Goal: Task Accomplishment & Management: Manage account settings

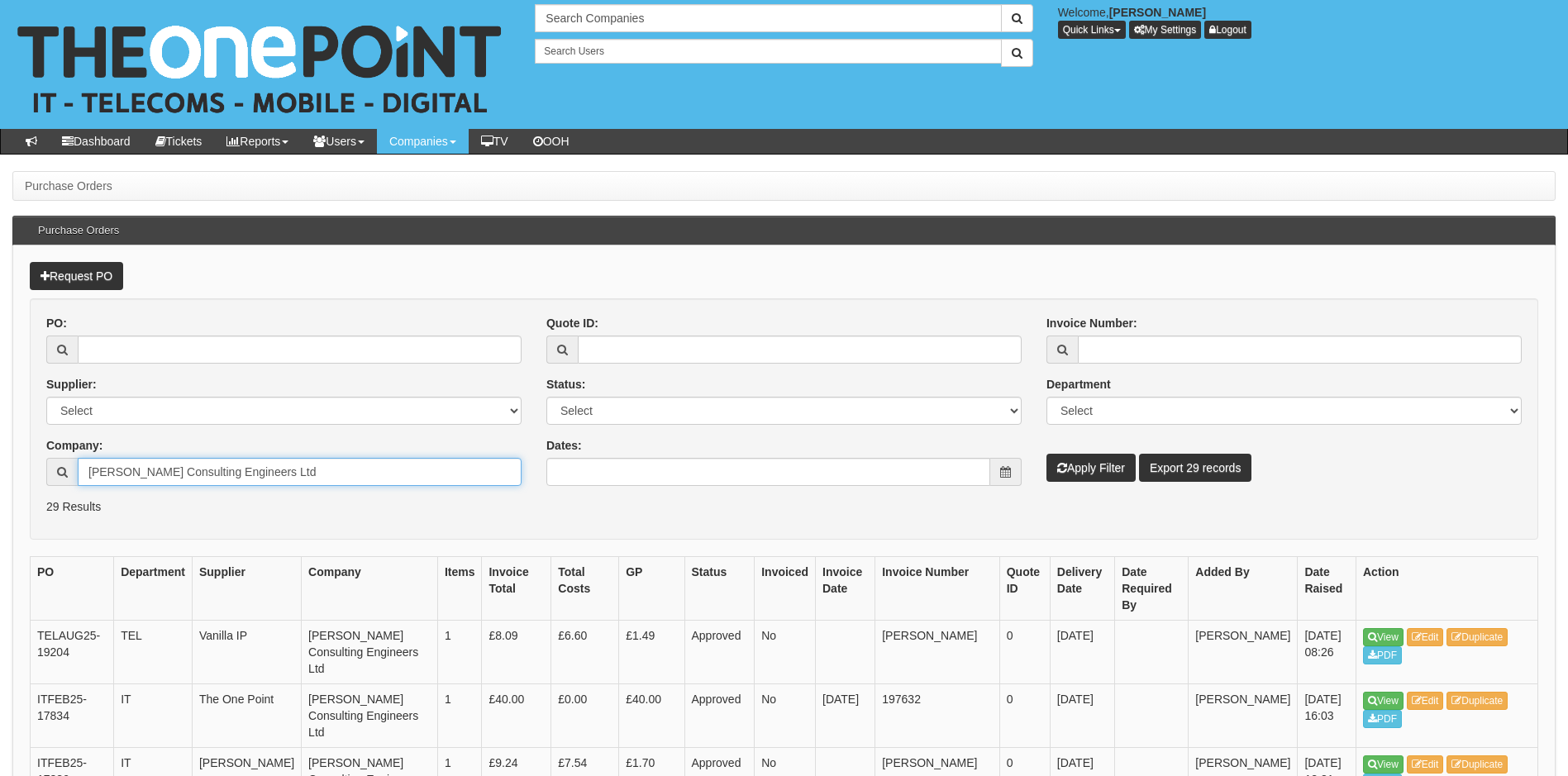
drag, startPoint x: 280, startPoint y: 480, endPoint x: -3, endPoint y: 466, distance: 283.3
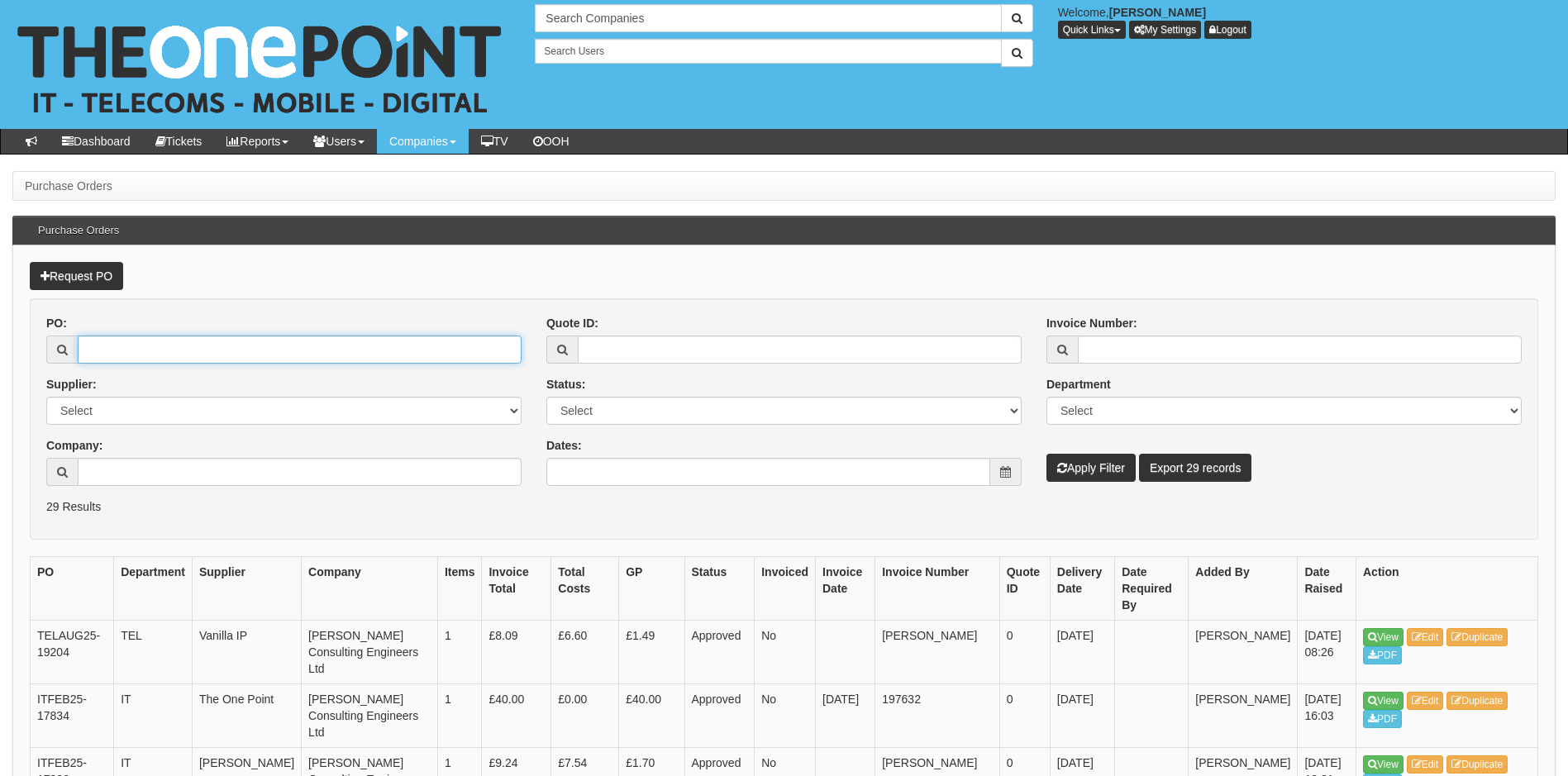
drag, startPoint x: 196, startPoint y: 349, endPoint x: 510, endPoint y: 363, distance: 314.3
click at [196, 349] on input "PO:" at bounding box center [300, 349] width 444 height 28
type input "19450"
click at [1046, 454] on button "Apply Filter" at bounding box center [1091, 468] width 89 height 28
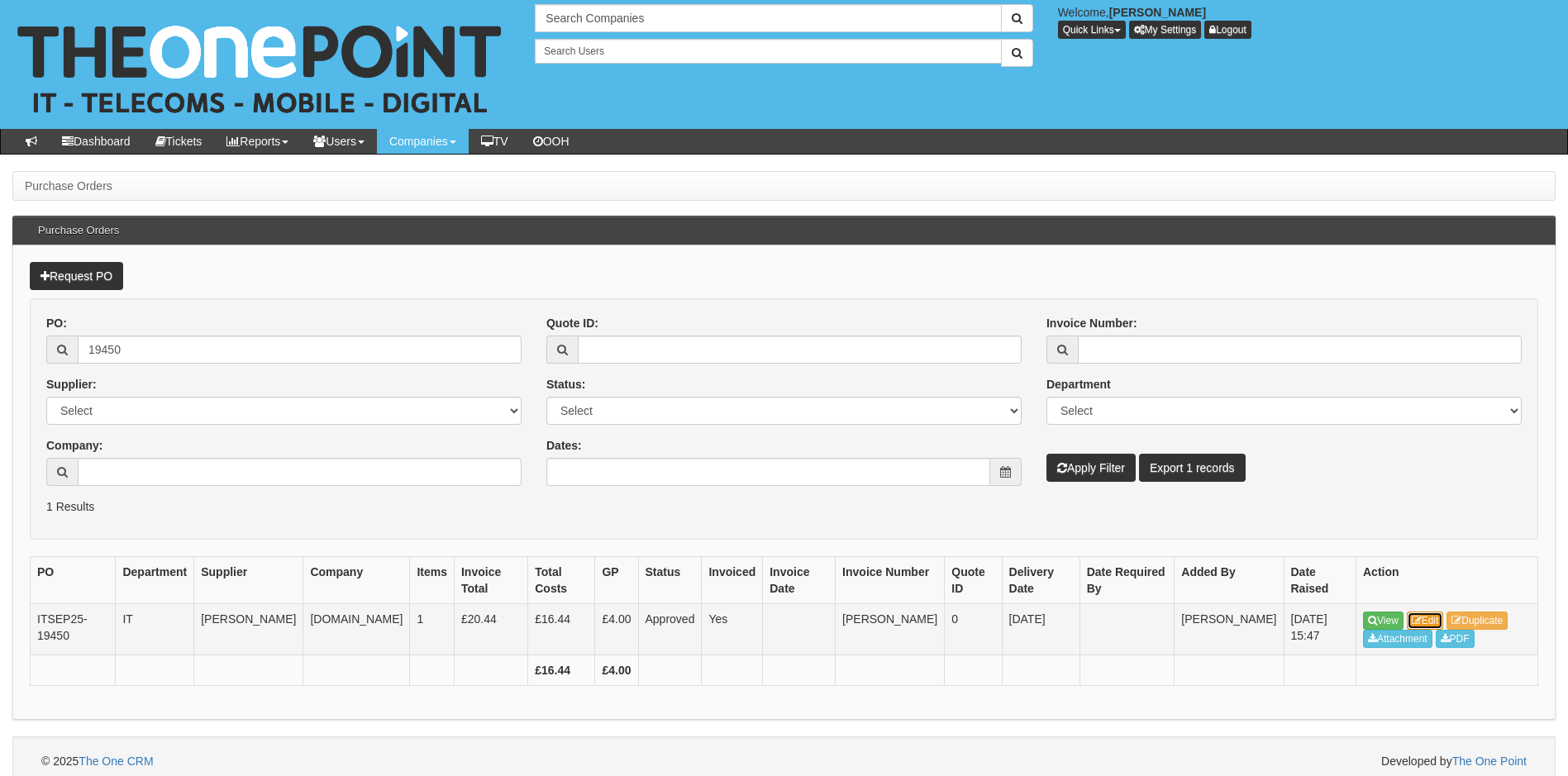
click at [1438, 624] on link "Edit" at bounding box center [1425, 621] width 37 height 18
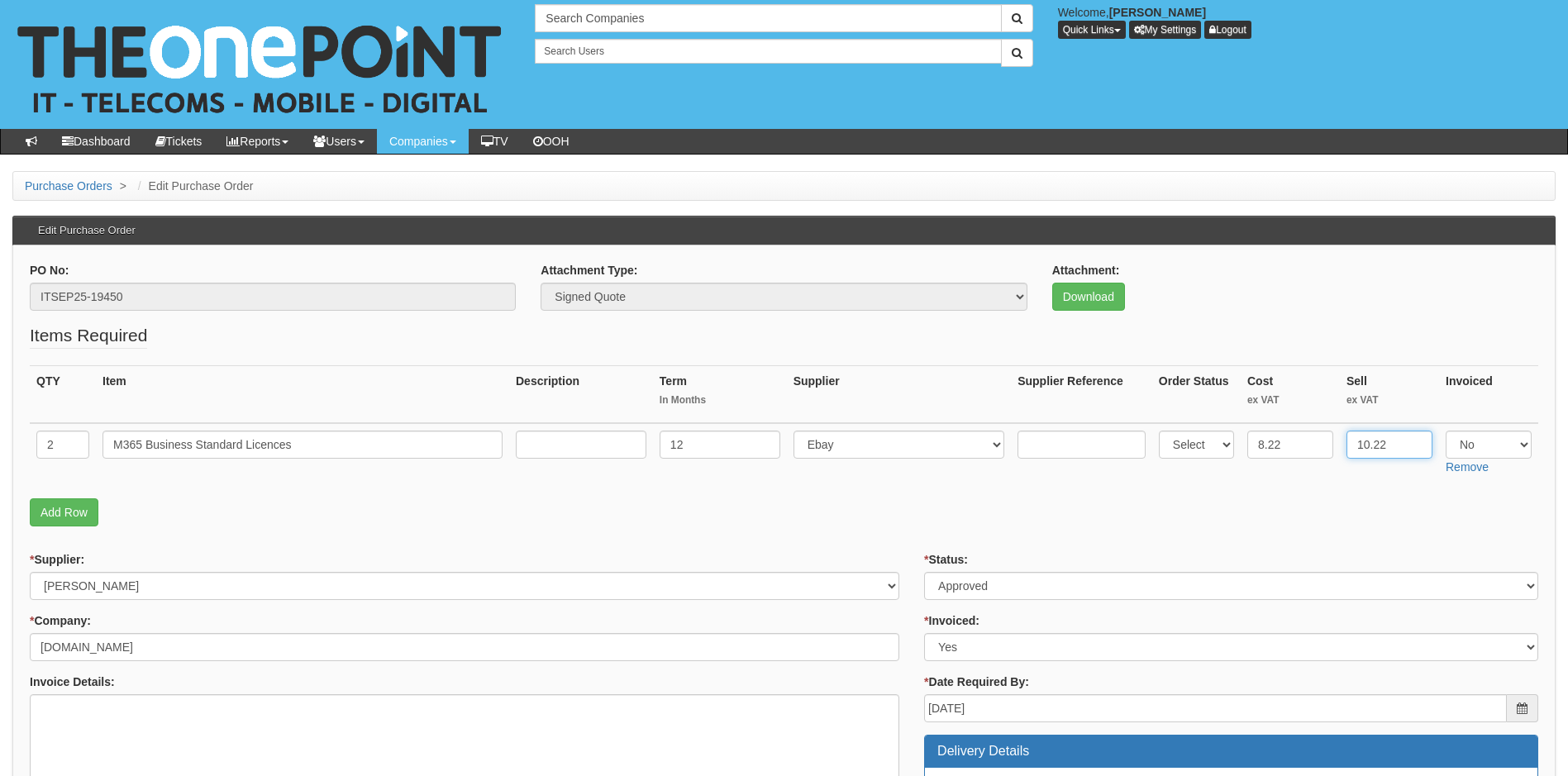
click at [1377, 449] on input "10.22" at bounding box center [1389, 445] width 86 height 28
drag, startPoint x: 1390, startPoint y: 446, endPoint x: 1311, endPoint y: 447, distance: 79.0
click at [1311, 447] on tr "2 M365 Business Standard Licences 12 Select 123 REG.co.uk 1Password 3 4Gon AA J…" at bounding box center [784, 452] width 1509 height 58
type input "10.08"
click at [215, 691] on div "Invoice Details:" at bounding box center [464, 684] width 869 height 21
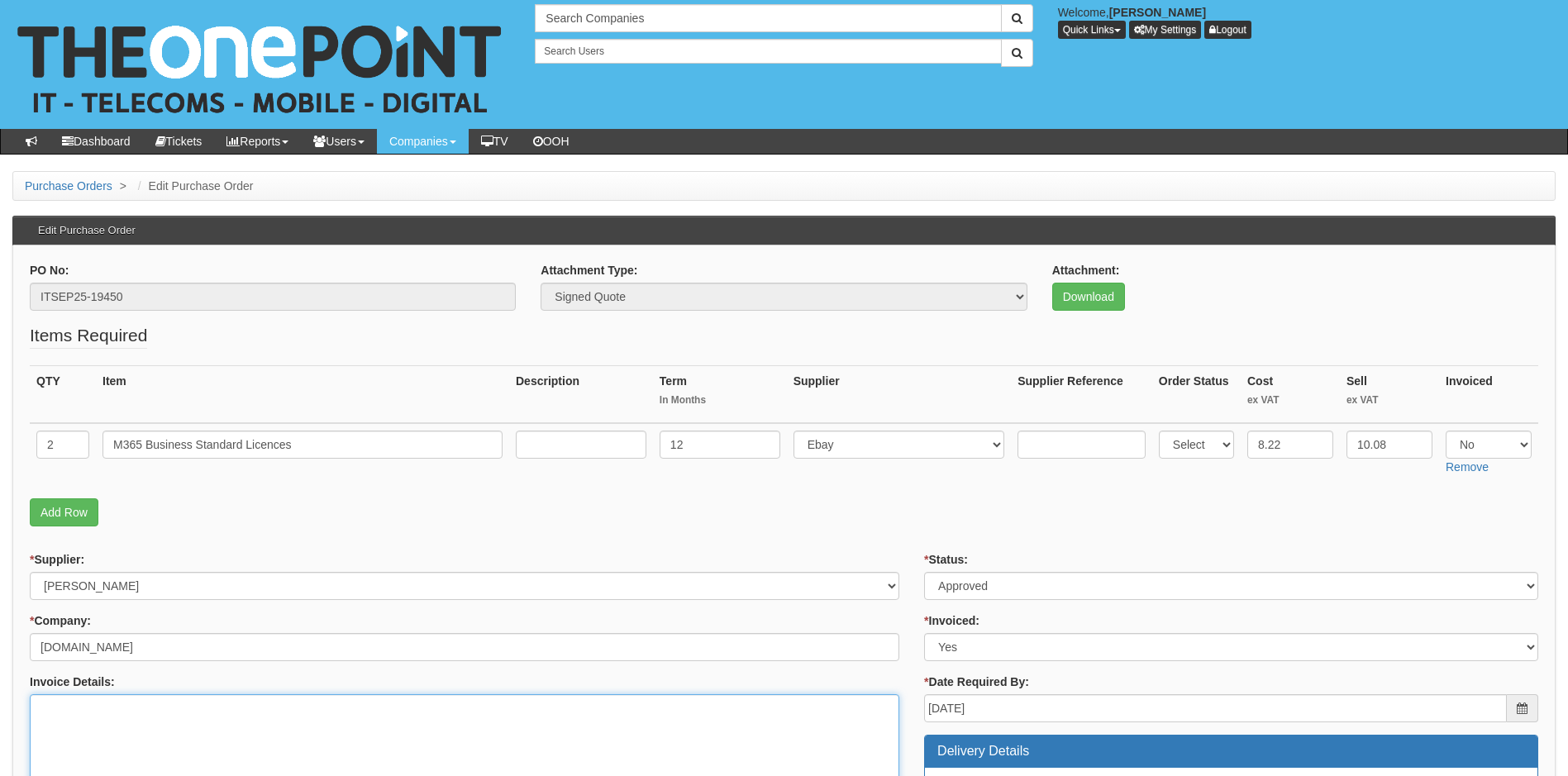
click at [203, 710] on textarea "Invoice Details:" at bounding box center [464, 742] width 869 height 94
click at [699, 497] on fieldset "Items Required QTY Item Description Term In Months Supplier Supplier Reference …" at bounding box center [784, 429] width 1509 height 212
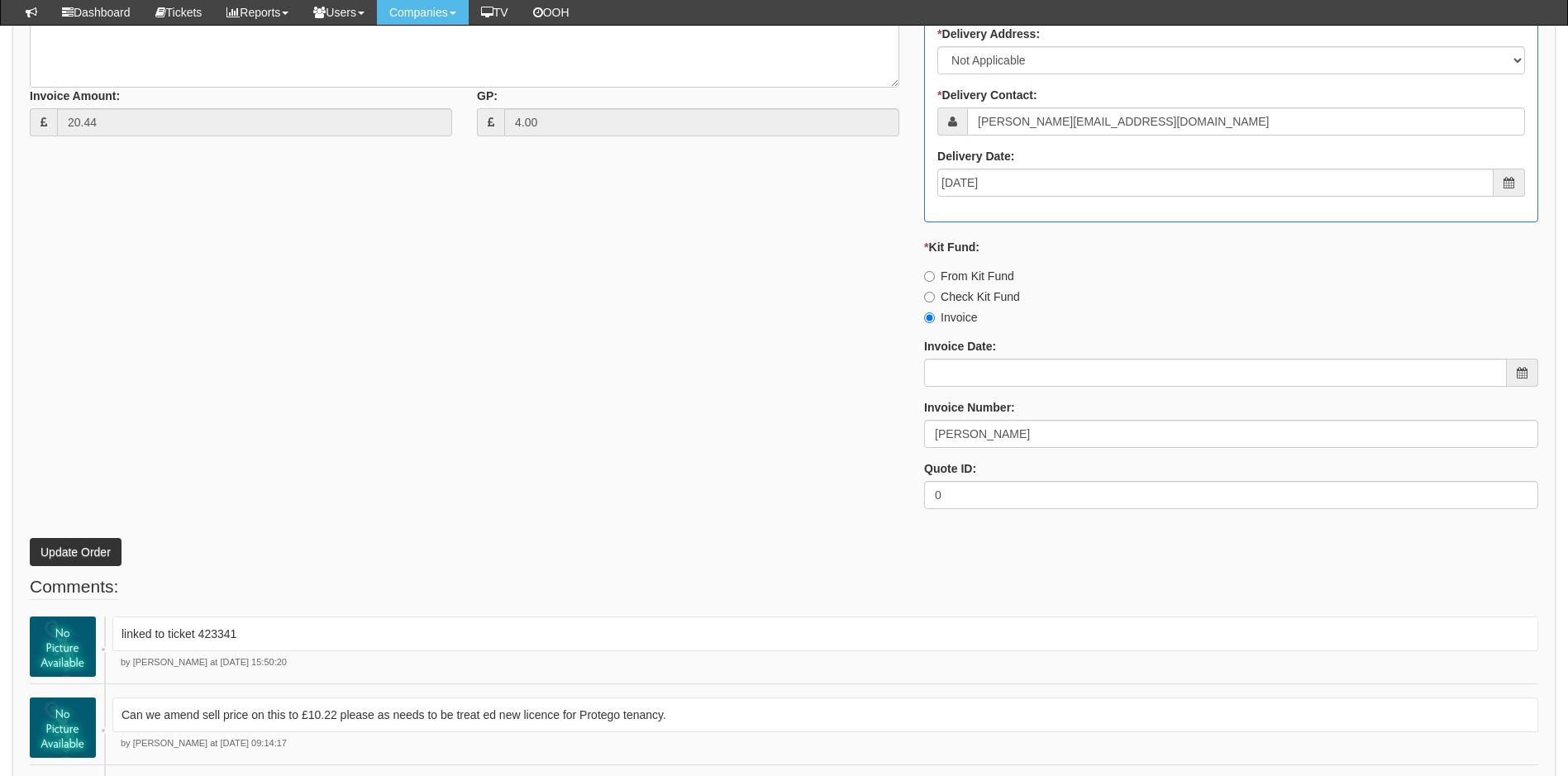
scroll to position [928, 0]
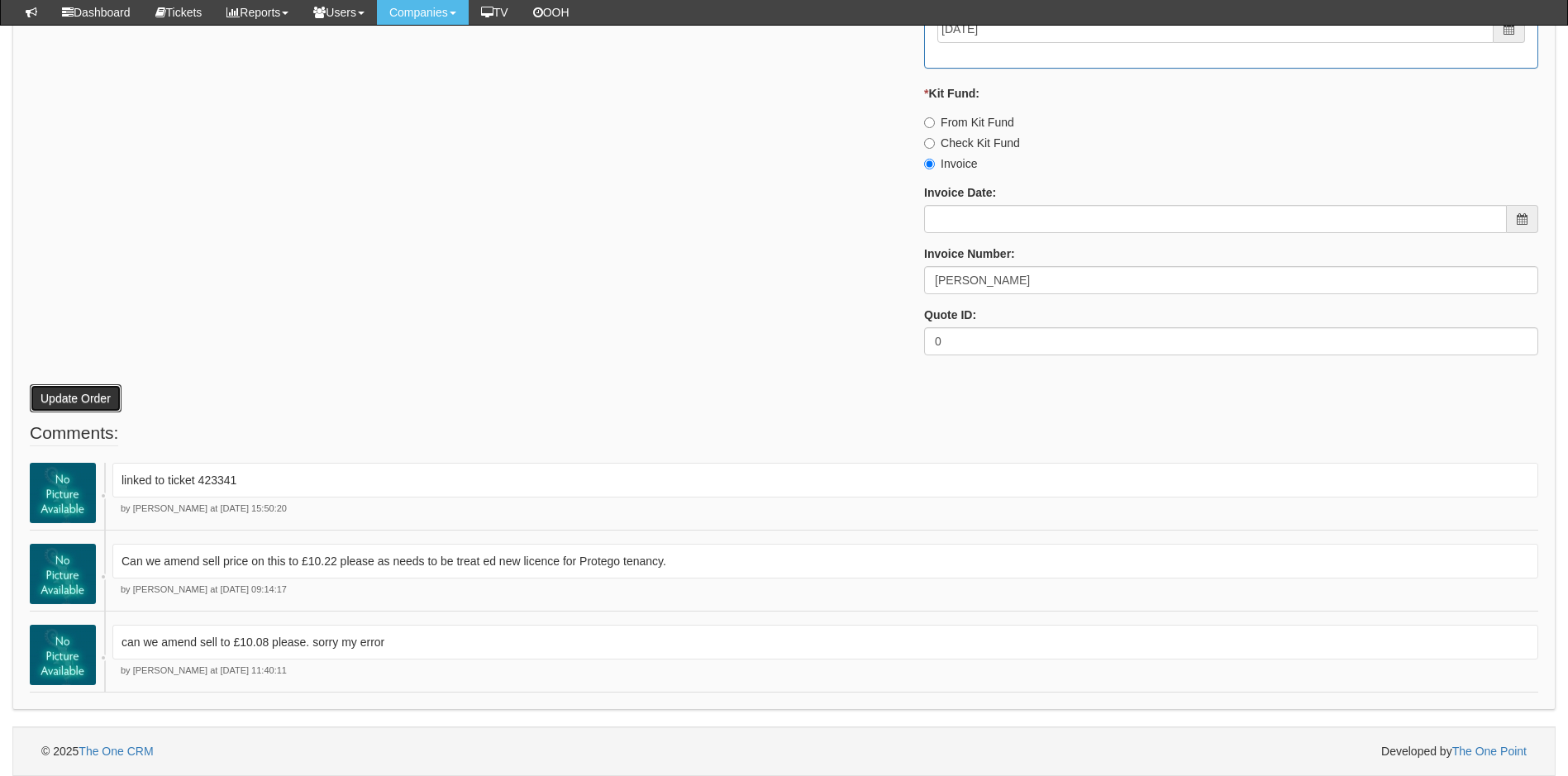
click at [94, 404] on button "Update Order" at bounding box center [76, 398] width 92 height 28
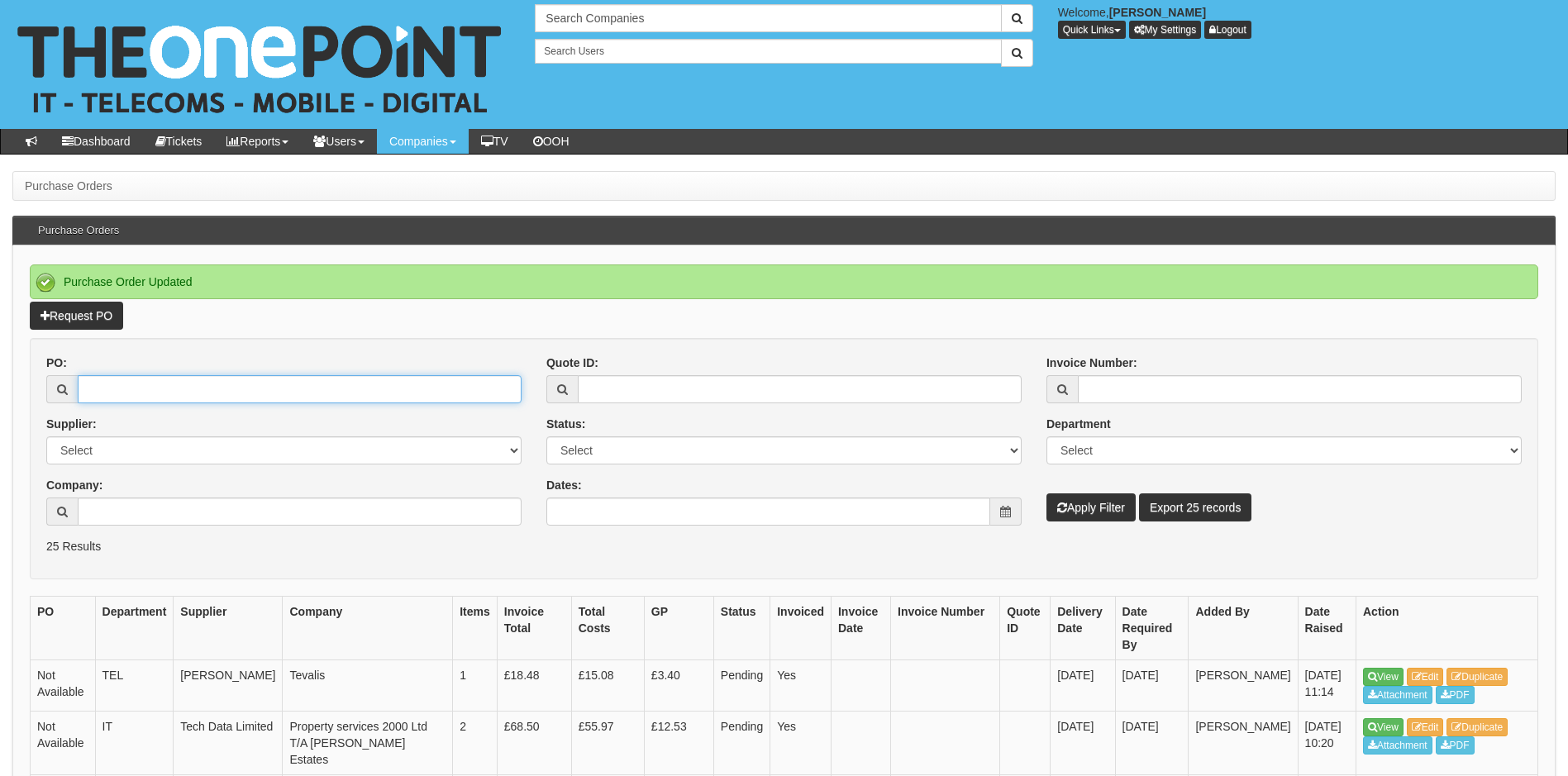
click at [129, 387] on input "PO:" at bounding box center [300, 389] width 444 height 28
type input "18758"
click at [1046, 494] on button "Apply Filter" at bounding box center [1091, 507] width 89 height 28
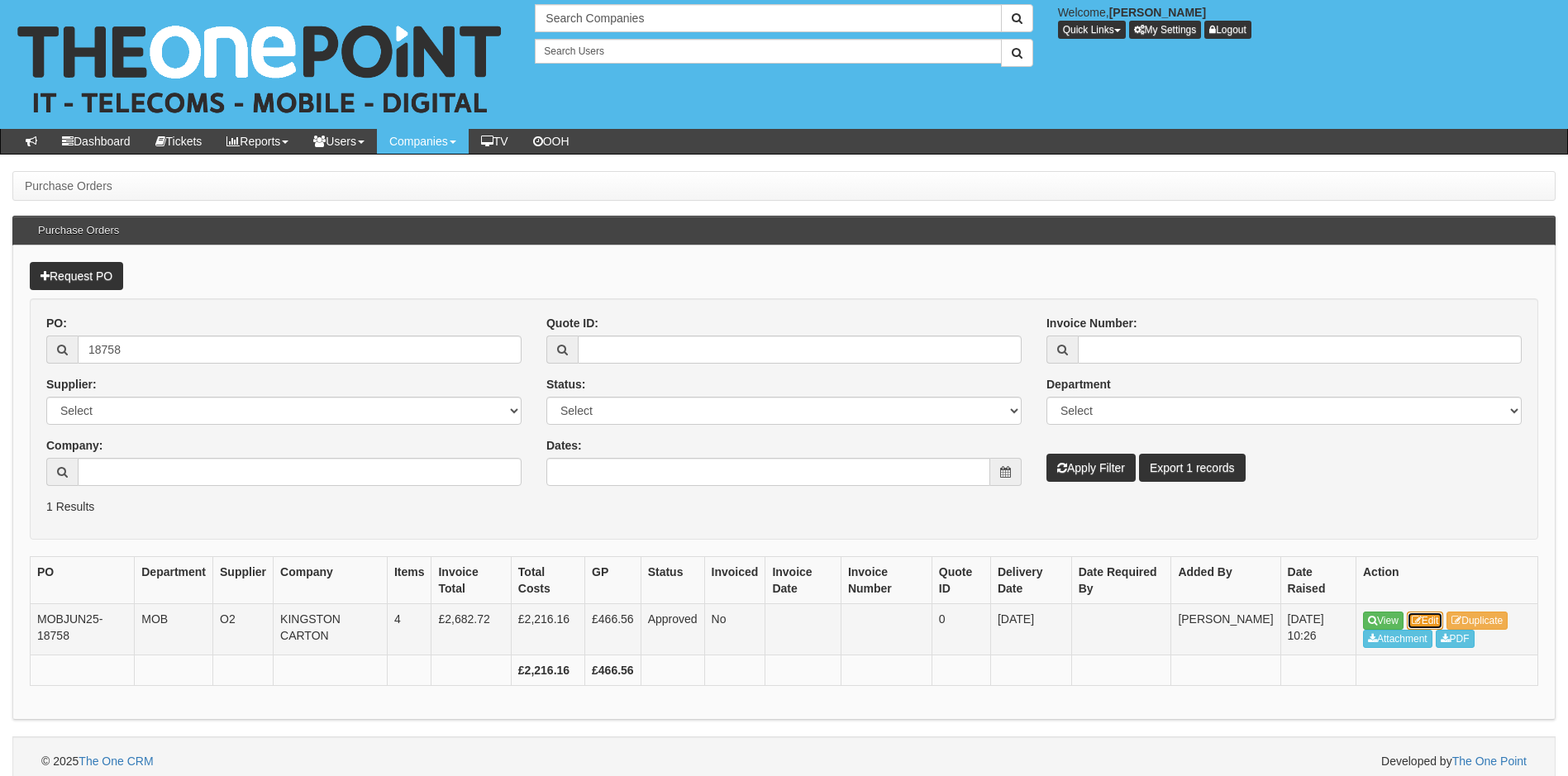
click at [1426, 621] on link "Edit" at bounding box center [1425, 621] width 37 height 18
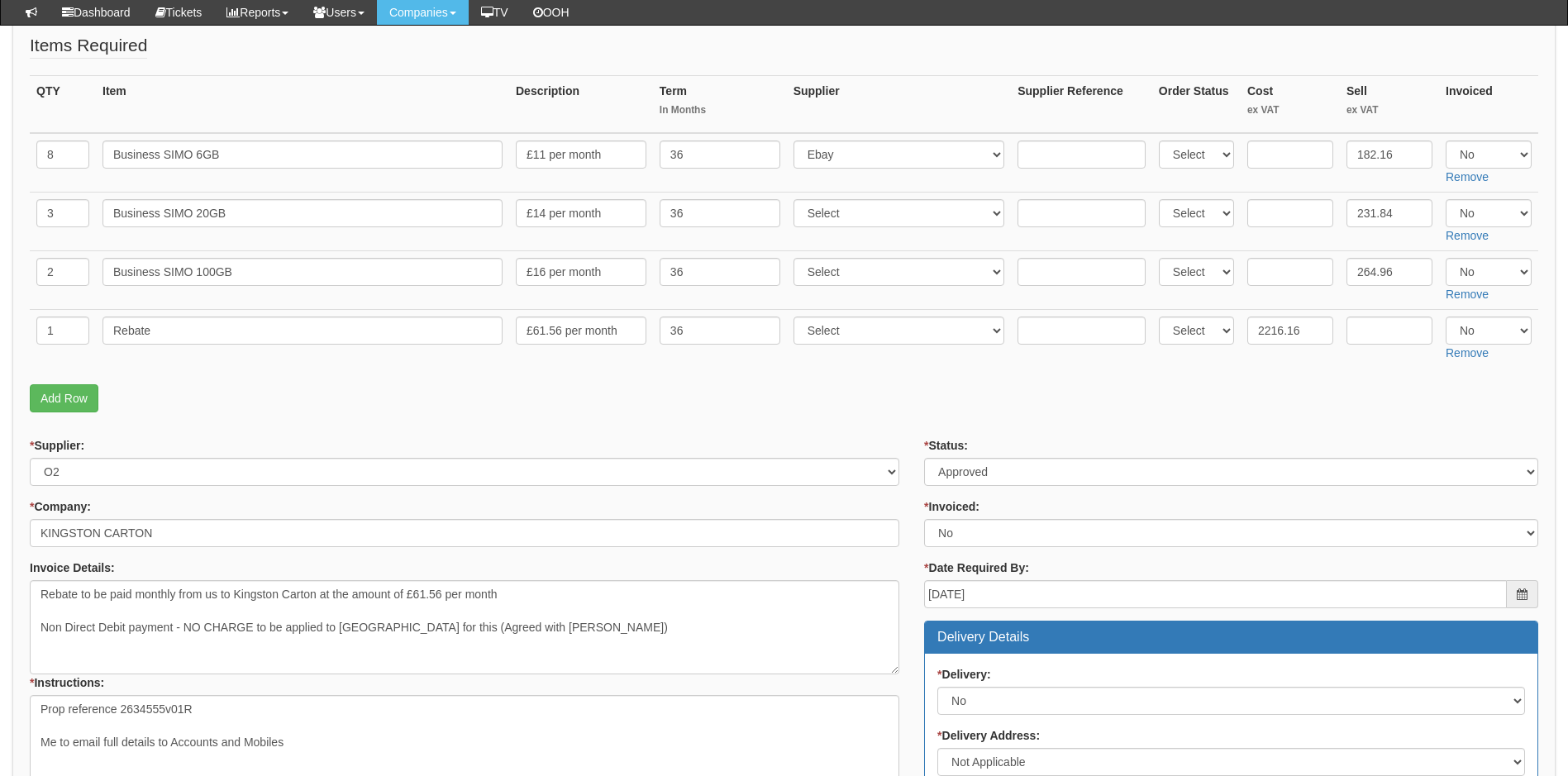
scroll to position [330, 0]
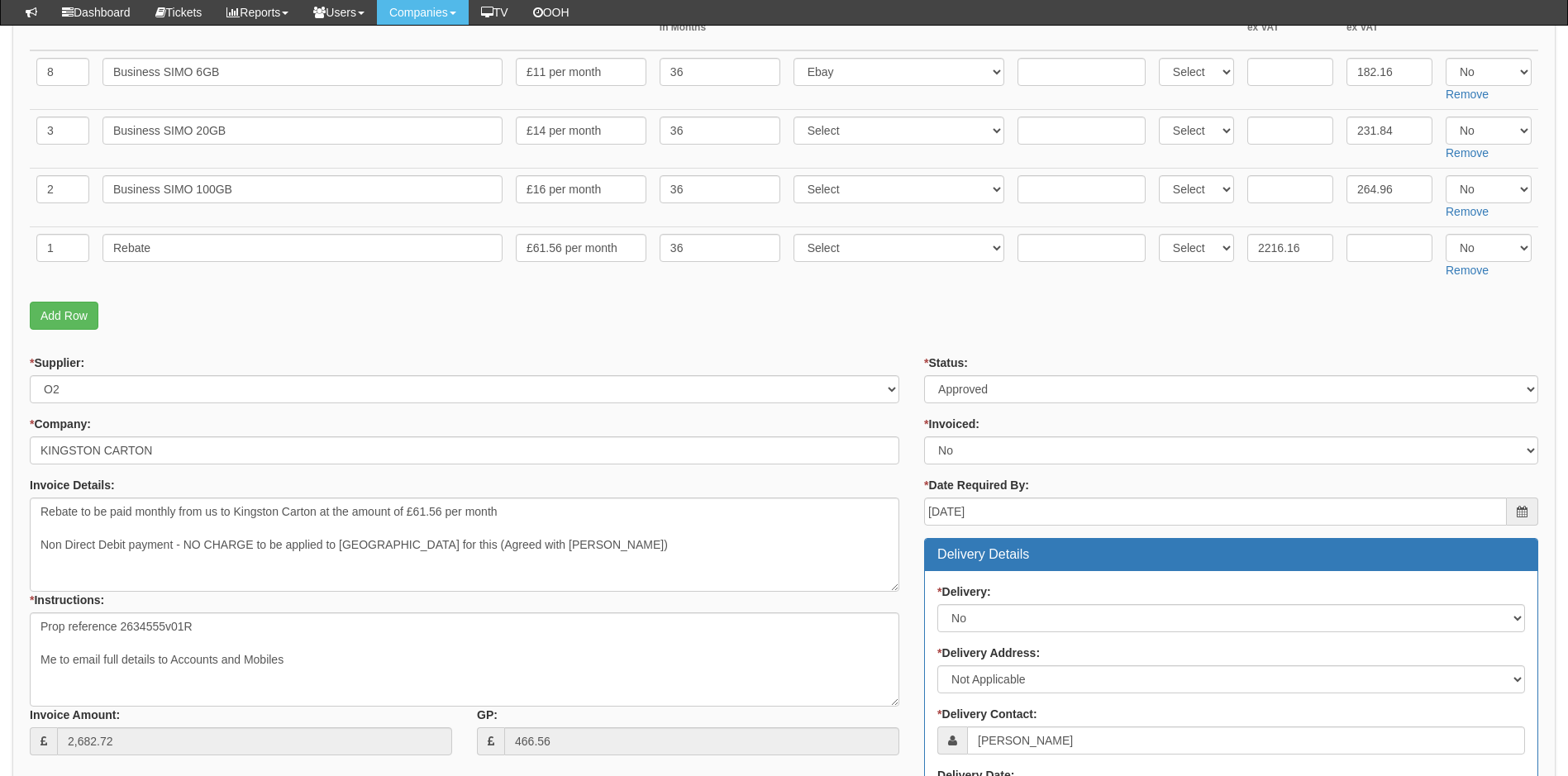
drag, startPoint x: 659, startPoint y: 312, endPoint x: 814, endPoint y: 315, distance: 155.0
click at [659, 312] on p "Add Row" at bounding box center [784, 316] width 1509 height 28
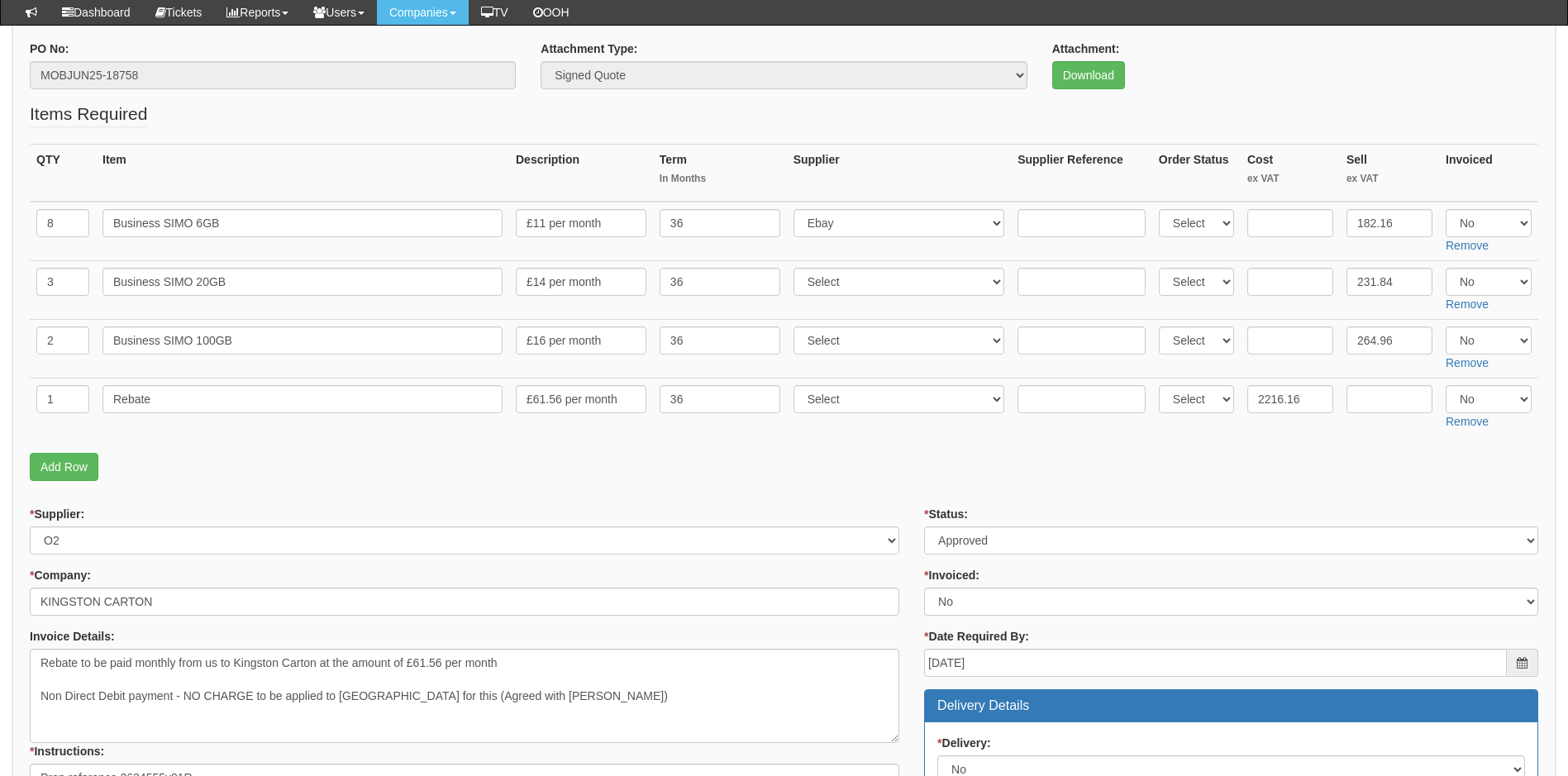
scroll to position [166, 0]
